Goal: Navigation & Orientation: Find specific page/section

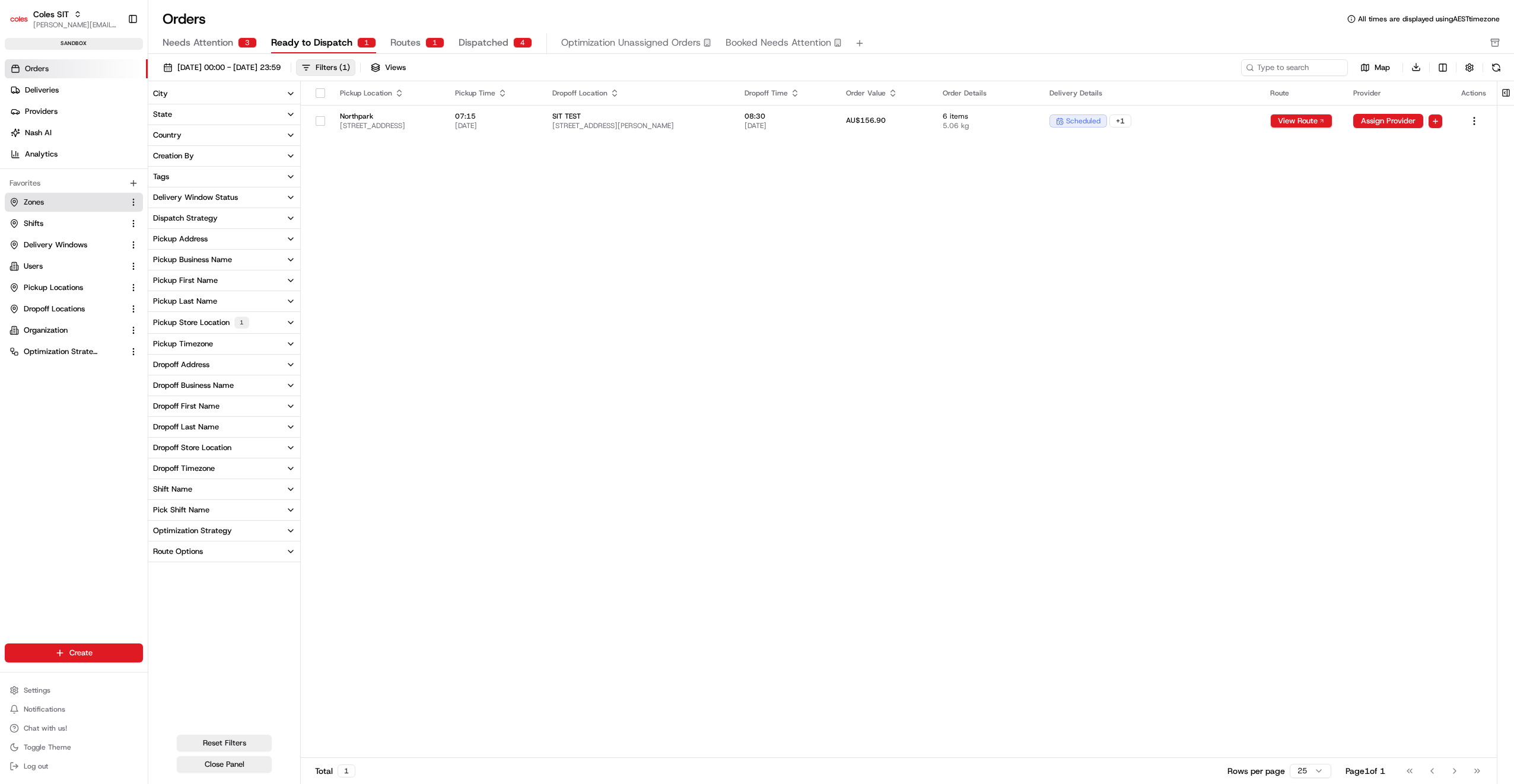
click at [41, 200] on span "Zones" at bounding box center [34, 202] width 20 height 11
